Goal: Check status: Check status

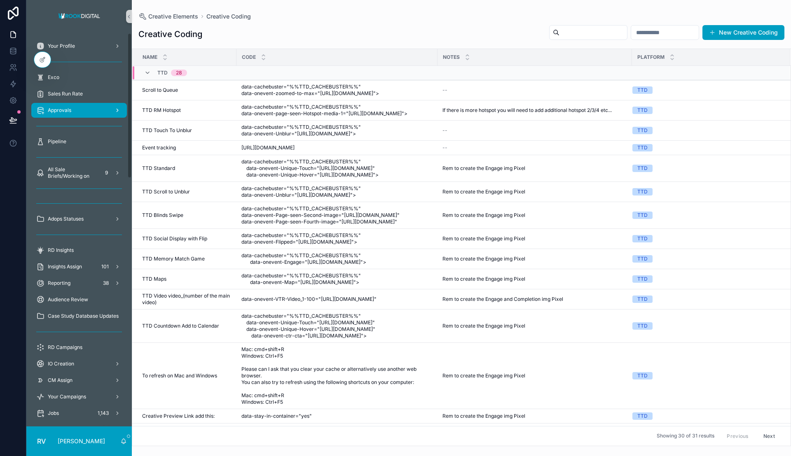
click at [93, 110] on div "Approvals" at bounding box center [79, 110] width 86 height 13
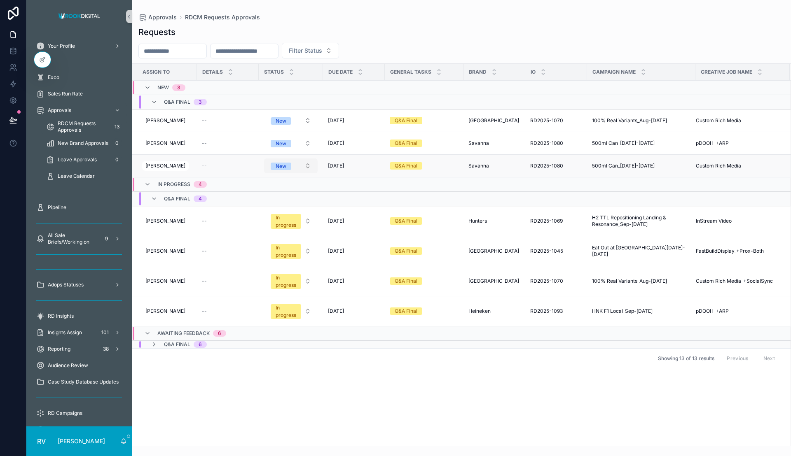
click at [287, 169] on span "New" at bounding box center [281, 166] width 21 height 7
click at [504, 407] on div "Assign To Details Status Due Date General Tasks Brand IO Campaign Name Creative…" at bounding box center [461, 255] width 658 height 382
click at [287, 224] on div "In progress" at bounding box center [286, 221] width 21 height 15
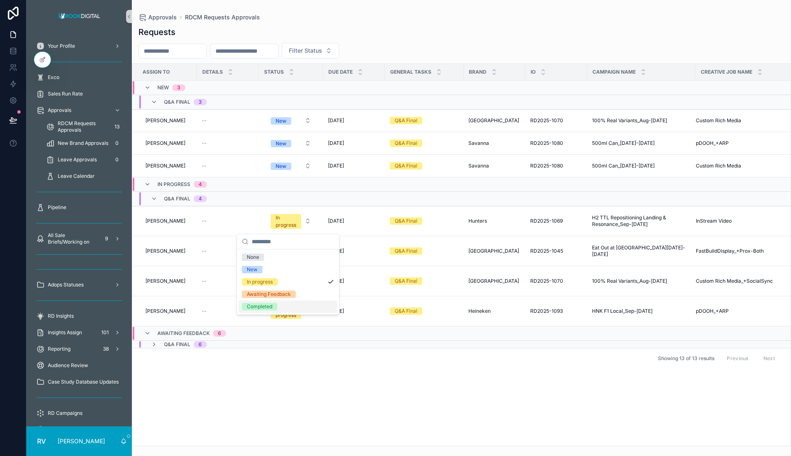
click at [280, 304] on div "Completed" at bounding box center [288, 307] width 99 height 12
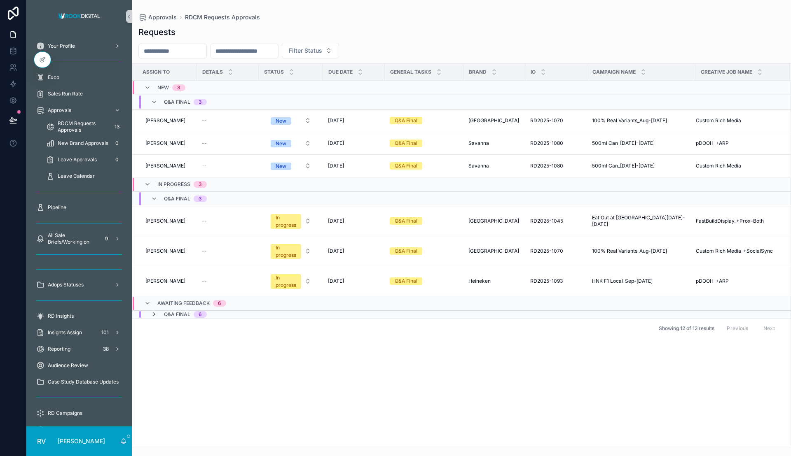
click at [152, 315] on icon "scrollable content" at bounding box center [154, 314] width 7 height 7
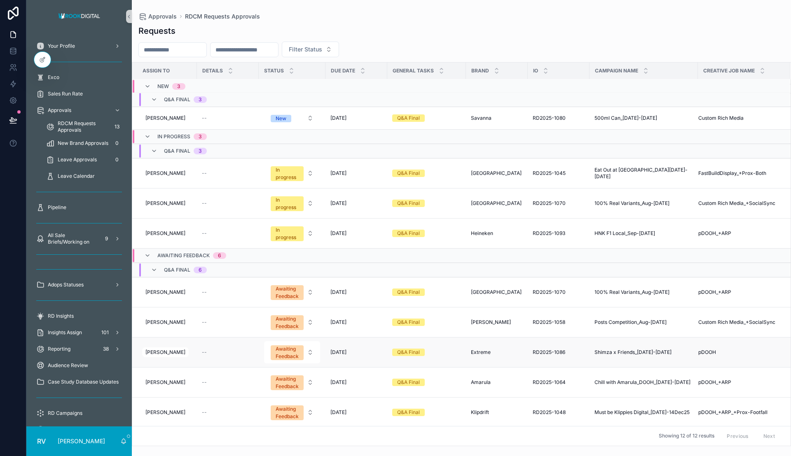
scroll to position [78, 0]
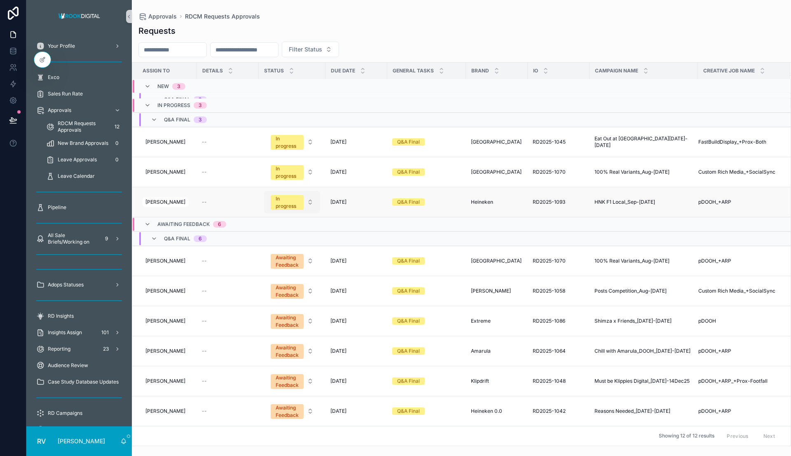
click at [288, 205] on div "In progress" at bounding box center [287, 202] width 23 height 15
click at [285, 275] on div "Awaiting Feedback" at bounding box center [270, 275] width 44 height 7
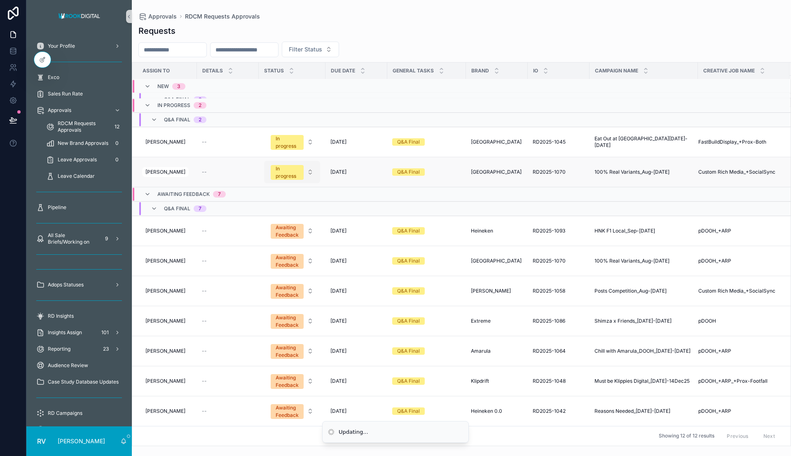
click at [302, 178] on button "In progress" at bounding box center [292, 172] width 56 height 22
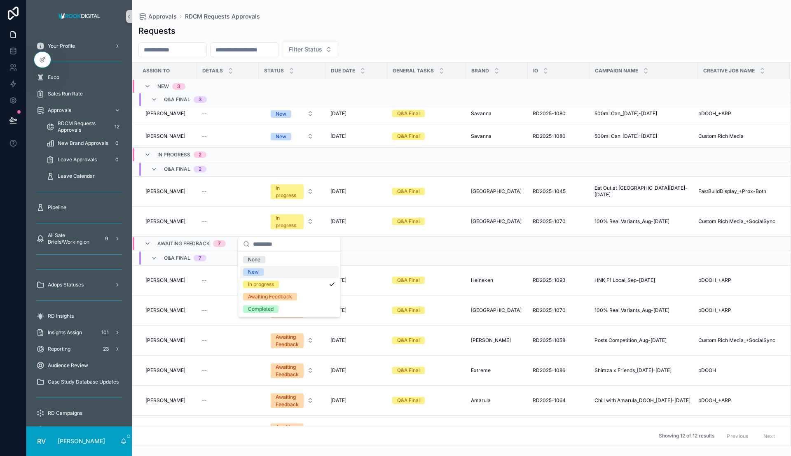
scroll to position [26, 0]
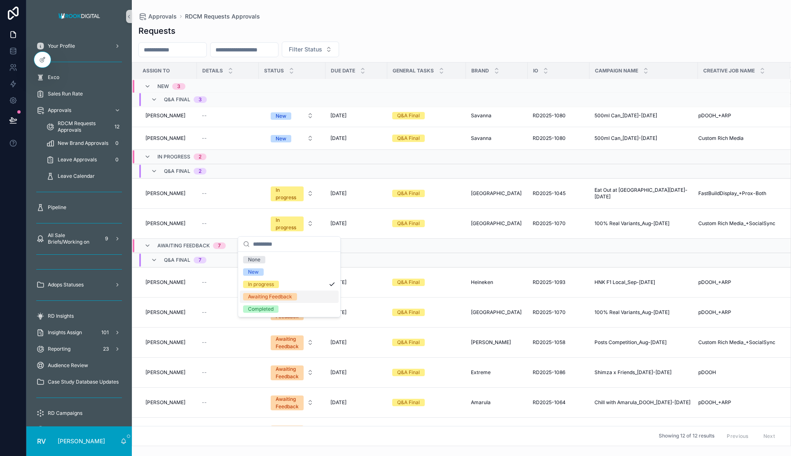
click at [281, 297] on div "Awaiting Feedback" at bounding box center [270, 296] width 44 height 7
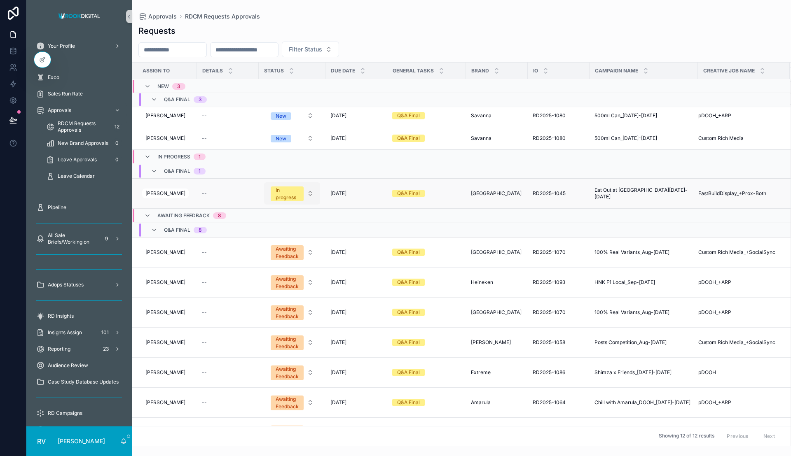
click at [296, 196] on div "In progress" at bounding box center [287, 194] width 23 height 15
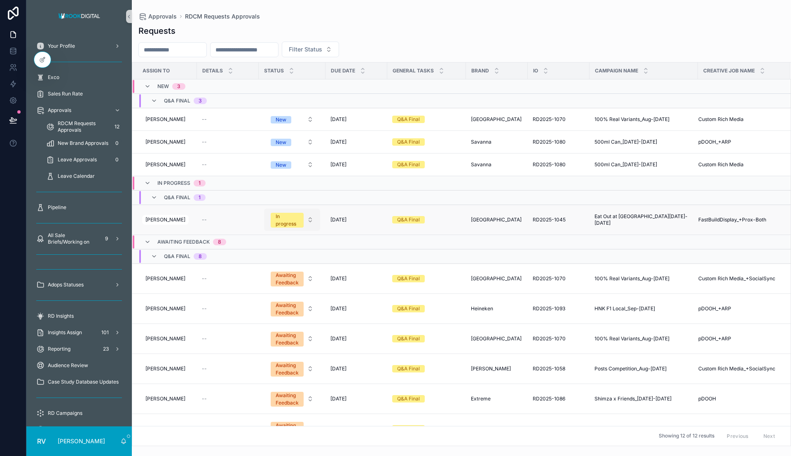
click at [302, 218] on button "In progress" at bounding box center [292, 220] width 56 height 22
click at [281, 295] on div "Awaiting Feedback" at bounding box center [270, 293] width 44 height 7
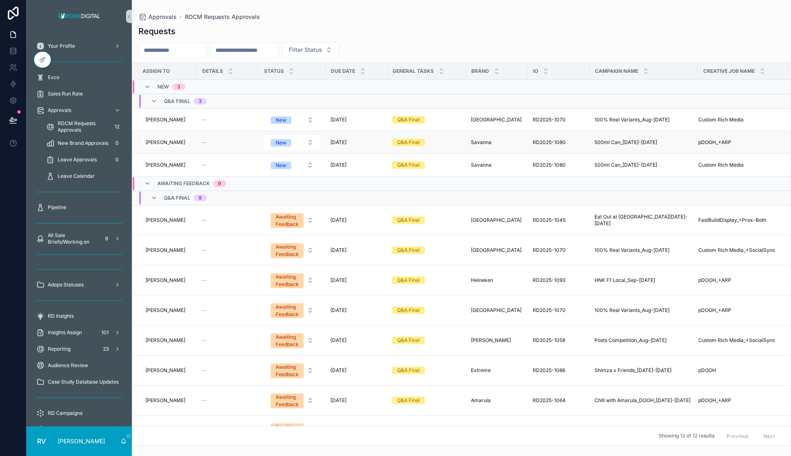
click at [715, 143] on span "pDOOH_+ARP" at bounding box center [714, 142] width 33 height 7
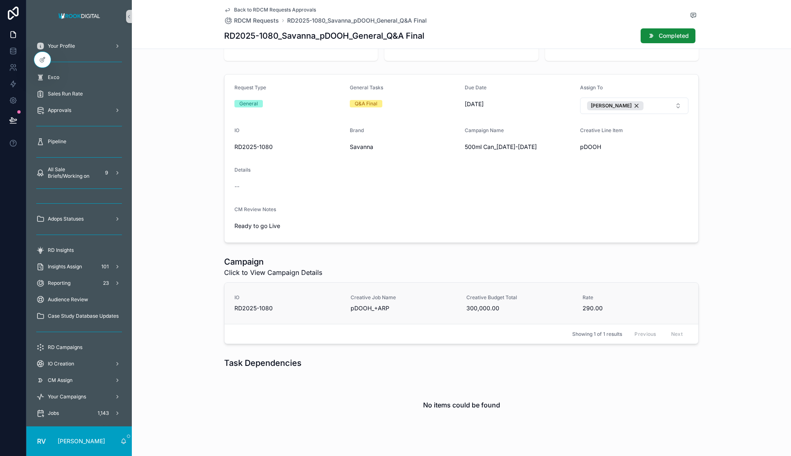
scroll to position [103, 0]
click at [529, 294] on span "Creative Budget Total" at bounding box center [519, 297] width 106 height 7
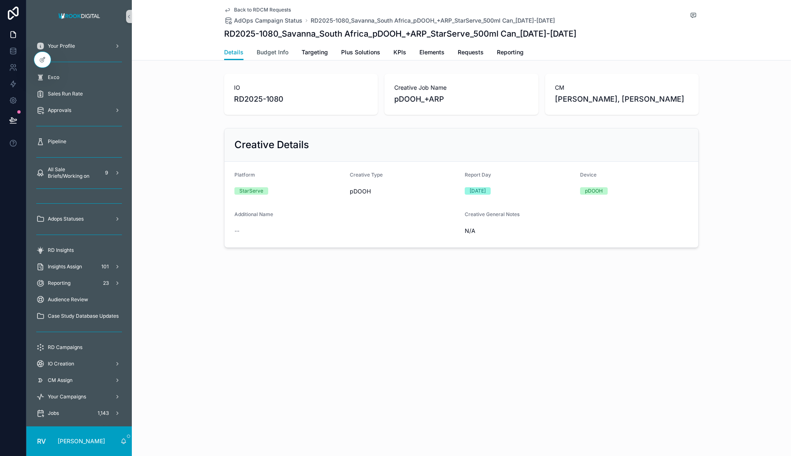
click at [277, 51] on span "Budget Info" at bounding box center [273, 52] width 32 height 8
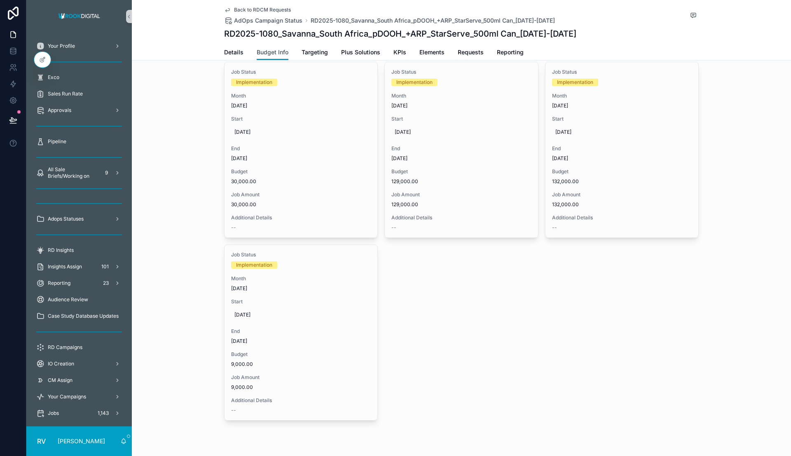
scroll to position [190, 0]
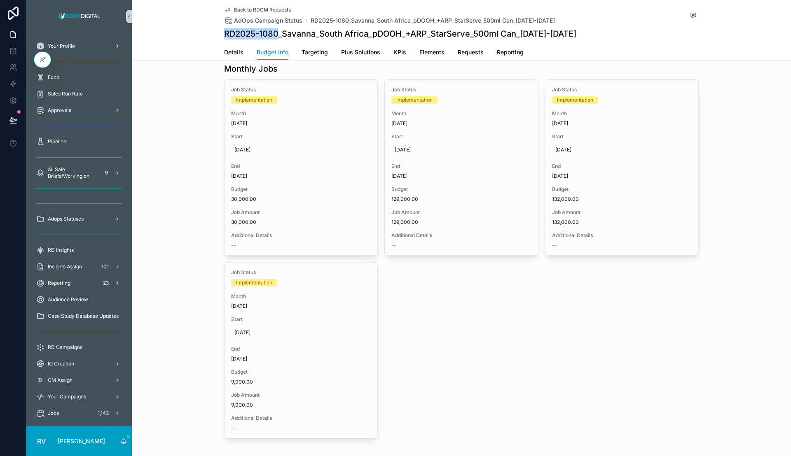
drag, startPoint x: 222, startPoint y: 33, endPoint x: 277, endPoint y: 41, distance: 55.5
click at [276, 31] on h1 "RD2025-1080_Savanna_South Africa_pDOOH_+ARP_StarServe_500ml Can_[DATE]-[DATE]" at bounding box center [400, 34] width 352 height 12
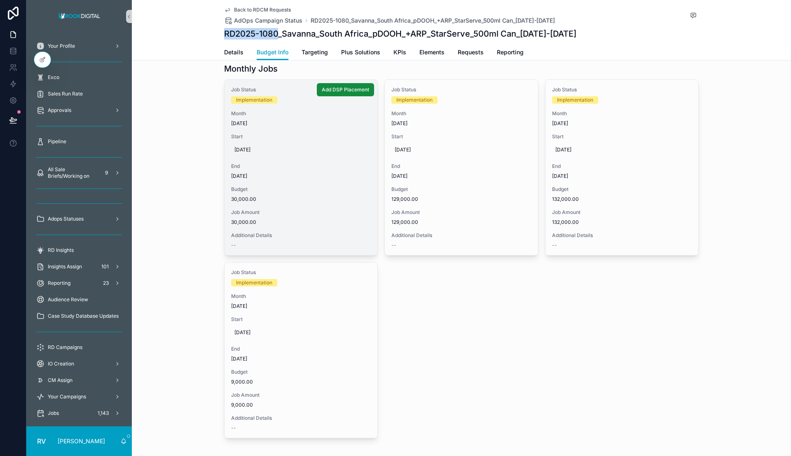
copy h1 "RD2025-1080"
